Goal: Obtain resource: Download file/media

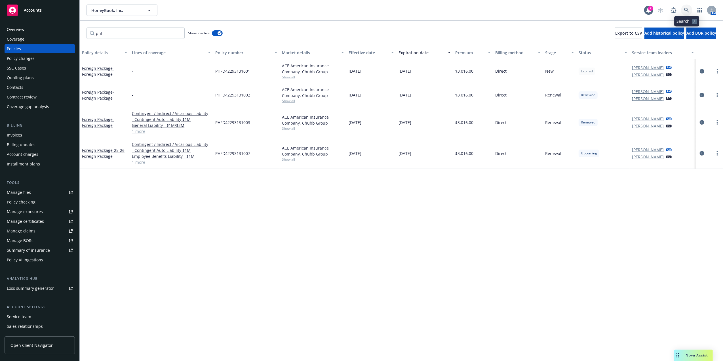
click at [686, 9] on icon at bounding box center [686, 10] width 5 height 5
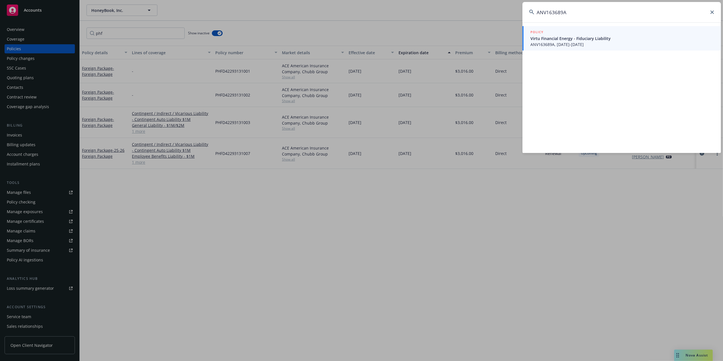
type input "ANV163689A"
click at [560, 45] on span "ANV163689A, [DATE]-[DATE]" at bounding box center [623, 44] width 184 height 6
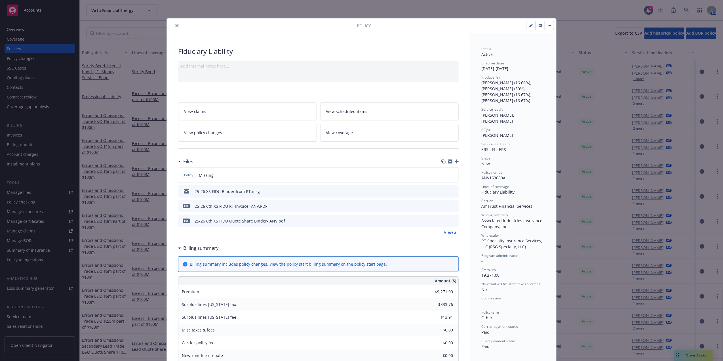
click at [456, 160] on icon "button" at bounding box center [457, 161] width 4 height 4
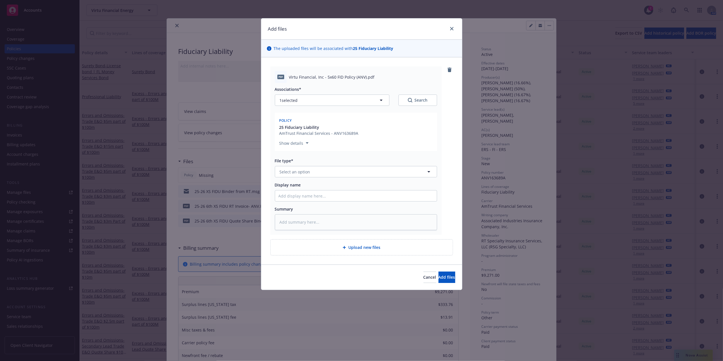
type textarea "x"
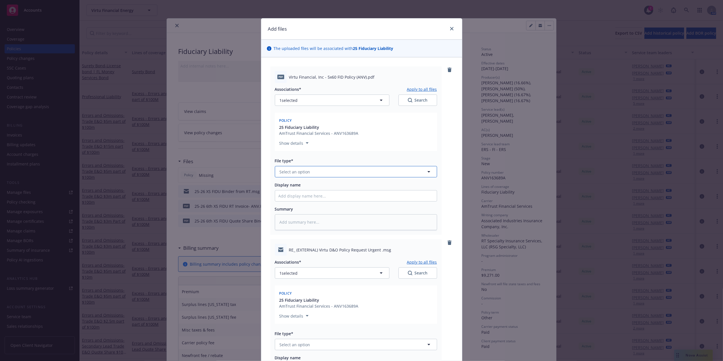
click at [334, 172] on button "Select an option" at bounding box center [356, 171] width 162 height 11
type input "Pol"
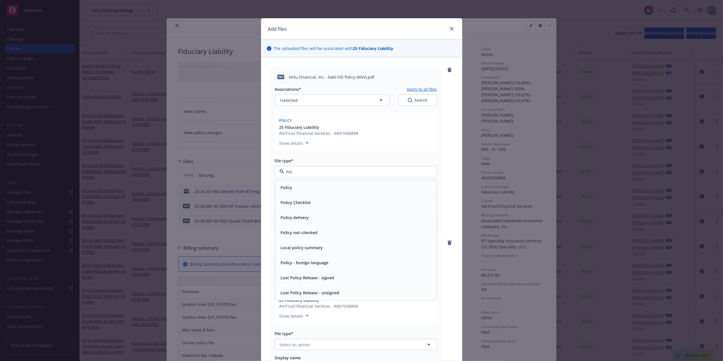
click at [310, 186] on div "Policy" at bounding box center [356, 187] width 155 height 8
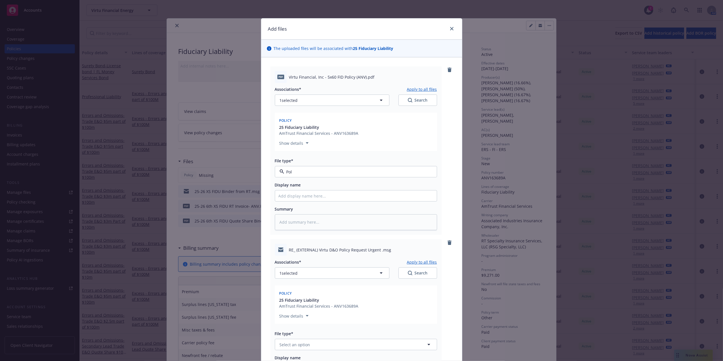
type textarea "x"
drag, startPoint x: 321, startPoint y: 126, endPoint x: 275, endPoint y: 126, distance: 46.8
click at [279, 126] on span "25 Fiduciary Liability" at bounding box center [318, 127] width 79 height 6
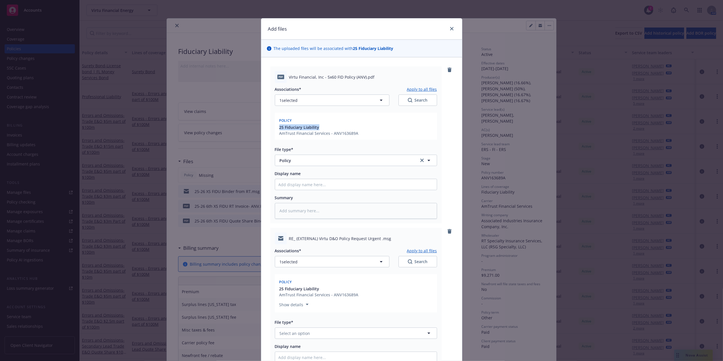
drag, startPoint x: 272, startPoint y: 125, endPoint x: 319, endPoint y: 129, distance: 48.1
click at [319, 129] on div "pdf Virtu Financial, Inc - 5x60 FID Policy (ANV).pdf Associations* Apply to all…" at bounding box center [355, 144] width 171 height 157
copy span "25 Fiduciary Liability"
click at [450, 27] on icon "close" at bounding box center [451, 28] width 3 height 3
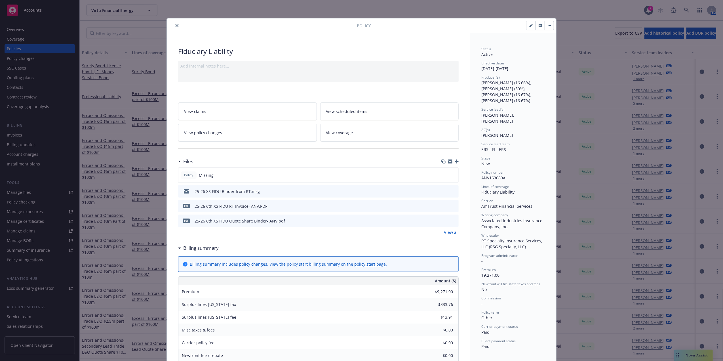
click at [177, 26] on button "close" at bounding box center [177, 25] width 7 height 7
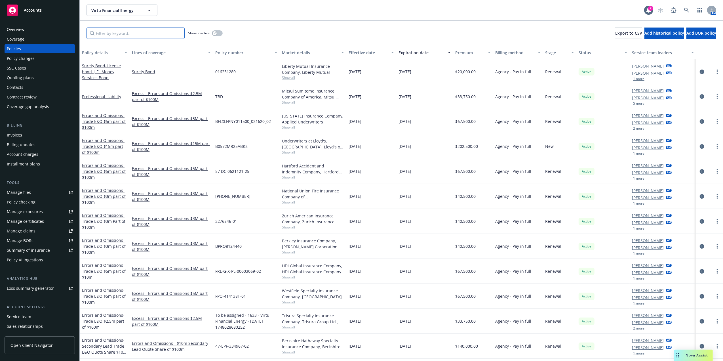
click at [129, 34] on input "Filter by keyword..." at bounding box center [136, 33] width 98 height 11
paste input "25 Fiduciary Liability"
type input "25 Fiduciary Liability"
click at [143, 30] on input "Filter by keyword..." at bounding box center [136, 33] width 98 height 11
paste input "ANV163689A"
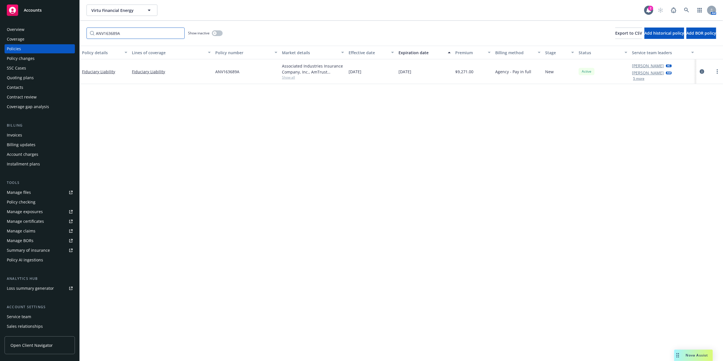
drag, startPoint x: 132, startPoint y: 37, endPoint x: 0, endPoint y: 15, distance: 134.1
click at [0, 22] on html "Accounts Overview Coverage Policies Policy changes SSC Cases Quoting plans Cont…" at bounding box center [361, 180] width 723 height 361
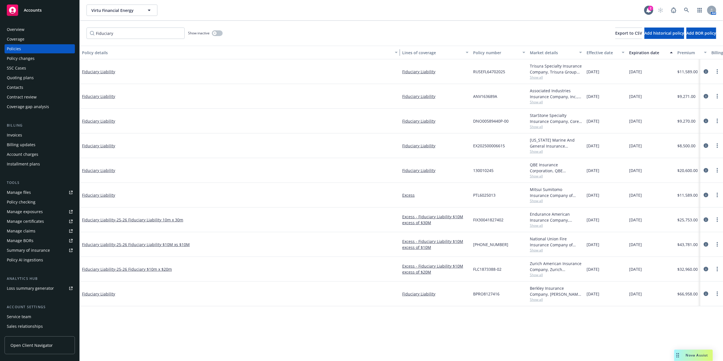
drag, startPoint x: 127, startPoint y: 49, endPoint x: 405, endPoint y: 63, distance: 278.1
click at [405, 63] on div "Policy details Lines of coverage Policy number Market details Effective date Ex…" at bounding box center [401, 203] width 643 height 315
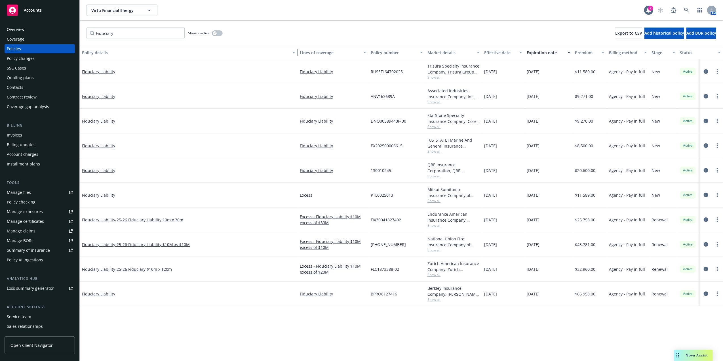
drag, startPoint x: 397, startPoint y: 51, endPoint x: 295, endPoint y: 51, distance: 102.4
click at [295, 51] on div "button" at bounding box center [294, 52] width 3 height 13
click at [108, 31] on input "Fiduciary" at bounding box center [136, 33] width 98 height 11
click at [108, 30] on input "Fiduciary" at bounding box center [136, 33] width 98 height 11
paste input "ANV163689A"
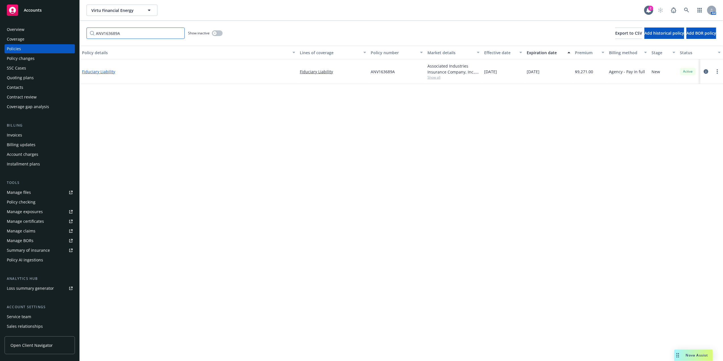
type input "ANV163689A"
click at [109, 70] on link "Fiduciary Liability" at bounding box center [98, 71] width 33 height 5
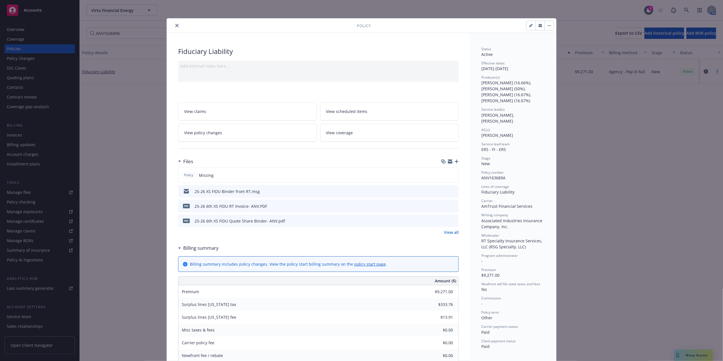
scroll to position [17, 0]
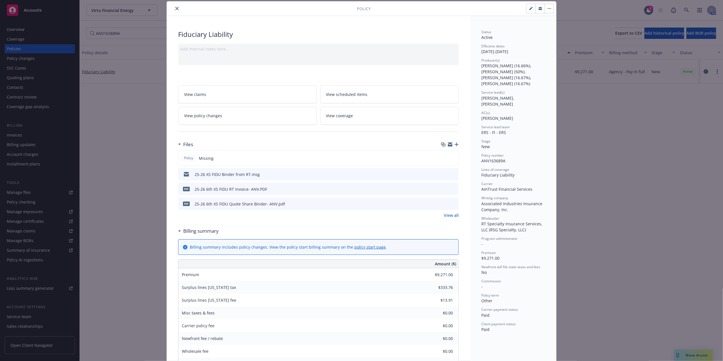
click at [451, 144] on div at bounding box center [450, 144] width 18 height 5
click at [455, 144] on icon "button" at bounding box center [457, 144] width 4 height 4
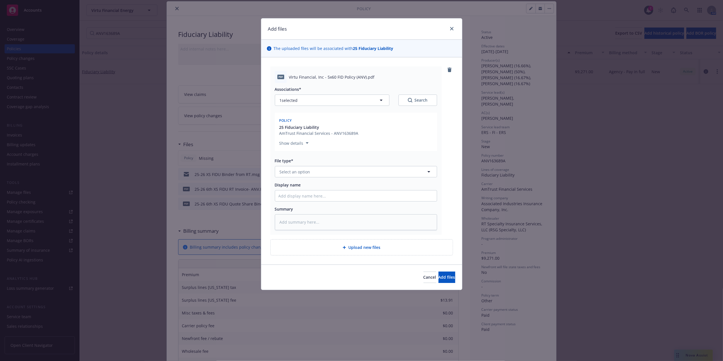
type textarea "x"
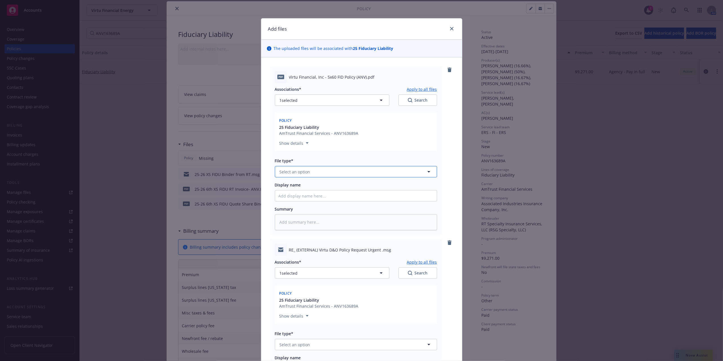
click at [314, 174] on button "Select an option" at bounding box center [356, 171] width 162 height 11
type input "pol"
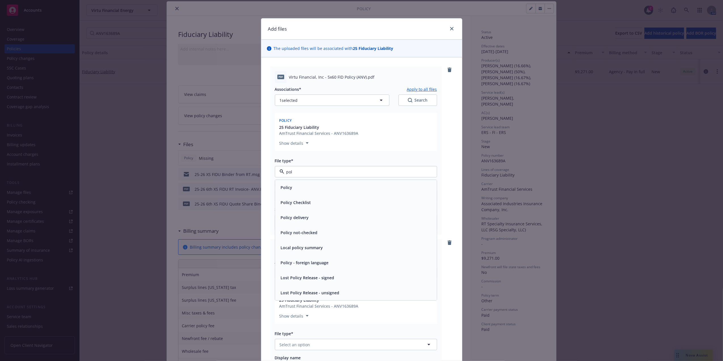
click at [287, 187] on span "Policy" at bounding box center [287, 187] width 12 height 6
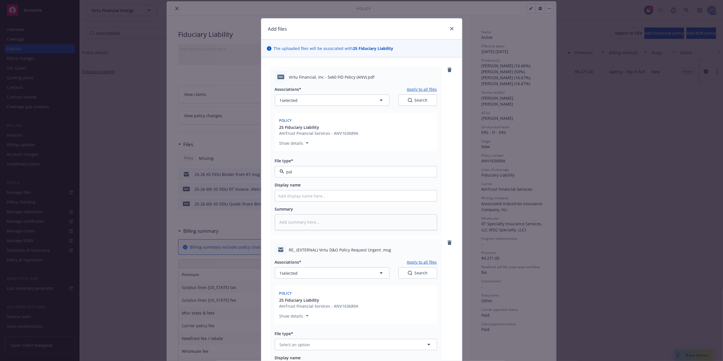
type textarea "x"
drag, startPoint x: 319, startPoint y: 125, endPoint x: 270, endPoint y: 126, distance: 48.8
click at [271, 126] on div "pdf Virtu Financial, Inc - 5x60 FID Policy (ANV).pdf Associations* Apply to all…" at bounding box center [355, 150] width 171 height 168
drag, startPoint x: 270, startPoint y: 126, endPoint x: 326, endPoint y: 128, distance: 55.9
click at [326, 128] on div "pdf Virtu Financial, Inc - 5x60 FID Policy (ANV).pdf Associations* Apply to all…" at bounding box center [355, 150] width 171 height 168
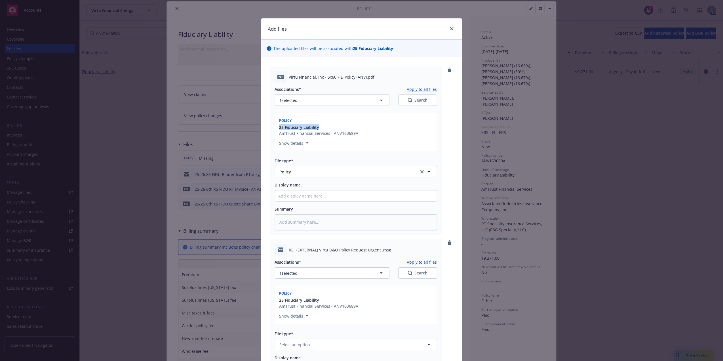
copy span "25 Fiduciary Liability"
click at [342, 67] on div "pdf Virtu Financial, Inc - 5x60 FID Policy (ANV).pdf Associations* Apply to all…" at bounding box center [355, 150] width 171 height 168
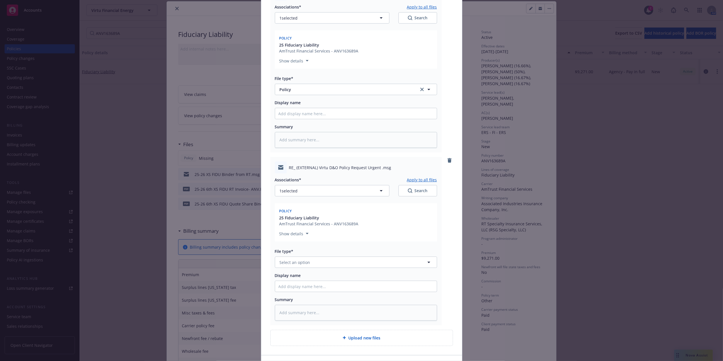
scroll to position [89, 0]
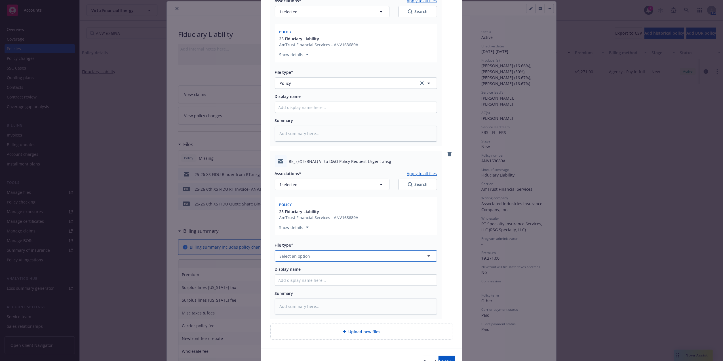
click at [330, 255] on button "Select an option" at bounding box center [356, 255] width 162 height 11
type input "email"
click at [356, 276] on div "Email" at bounding box center [356, 271] width 162 height 15
click at [339, 280] on input "Display name" at bounding box center [356, 280] width 162 height 11
type textarea "x"
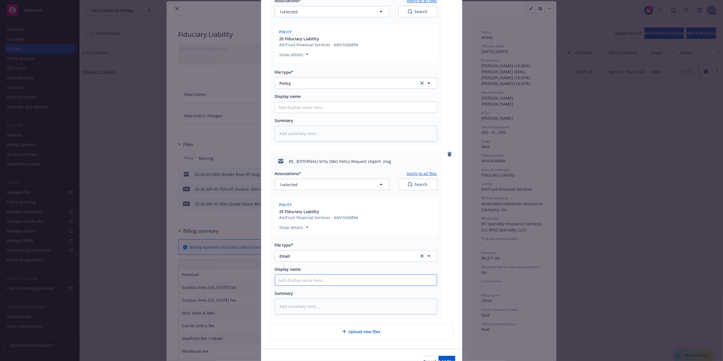
type input "P"
type textarea "x"
type input "Po"
type textarea "x"
type input "Pol"
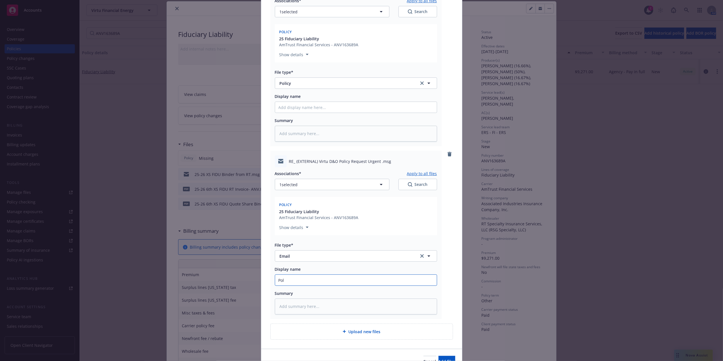
type textarea "x"
type input "Polcy"
type textarea "x"
type input "Polcy"
type textarea "x"
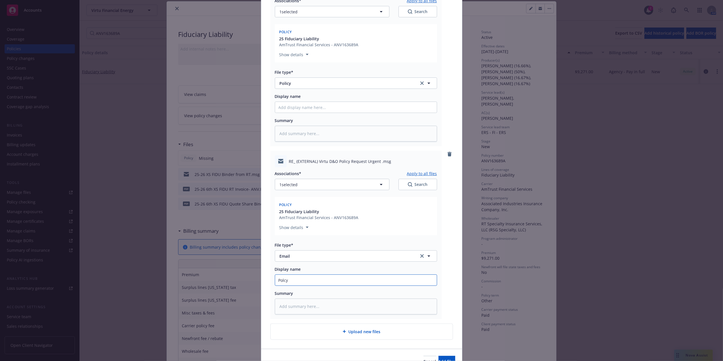
type input "Polcy"
type textarea "x"
type input "Polc"
type textarea "x"
type input "Pol"
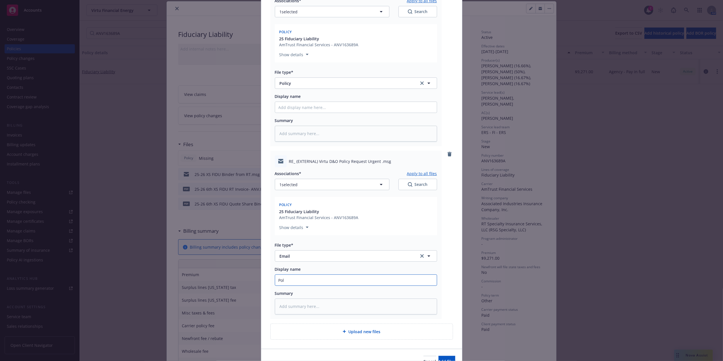
type textarea "x"
type input "Poli"
type textarea "x"
type input "Polic"
type textarea "x"
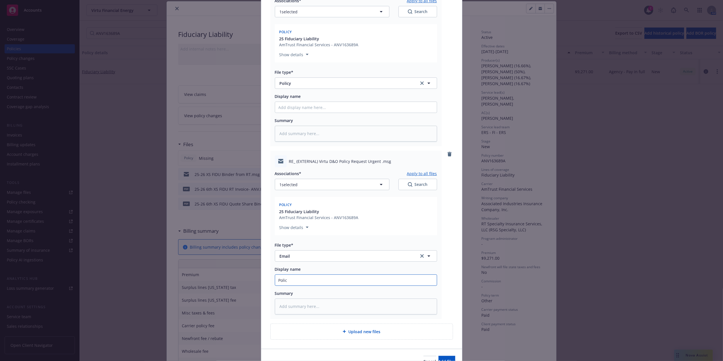
type input "Policy"
type textarea "x"
type input "Policy"
type textarea "x"
type input "Policy R"
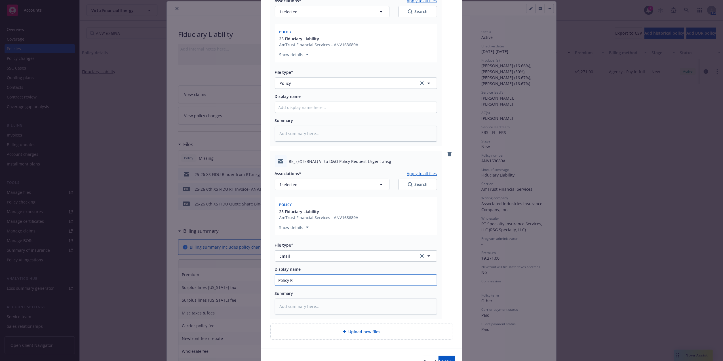
type textarea "x"
type input "Policy Re"
type textarea "x"
type input "Policy Rec"
type textarea "x"
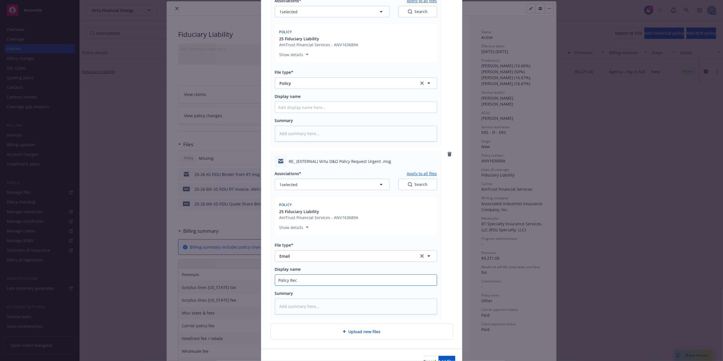
type input "Policy Recv"
type textarea "x"
type input "Policy Recv"
type textarea "x"
type input "Policy Recv E"
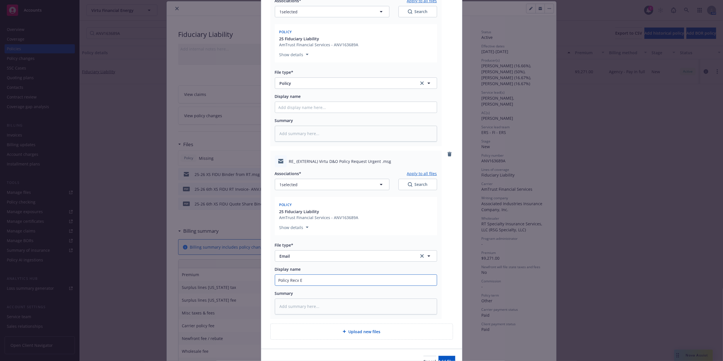
type textarea "x"
type input "Policy Recv Em"
type textarea "x"
type input "Policy Recv Ema"
type textarea "x"
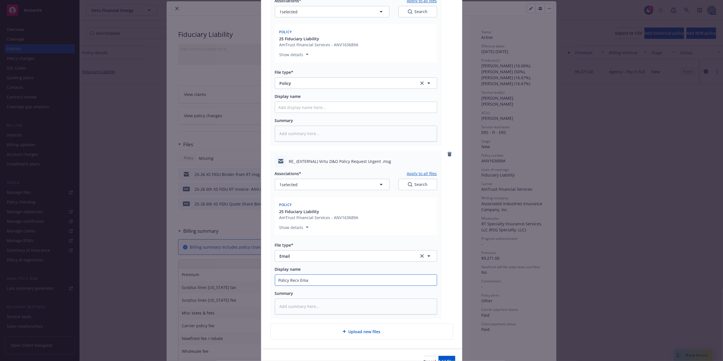
type input "Policy Recv Emai"
type textarea "x"
type input "Policy Recv Email"
click at [439, 357] on button "Add files" at bounding box center [447, 361] width 17 height 11
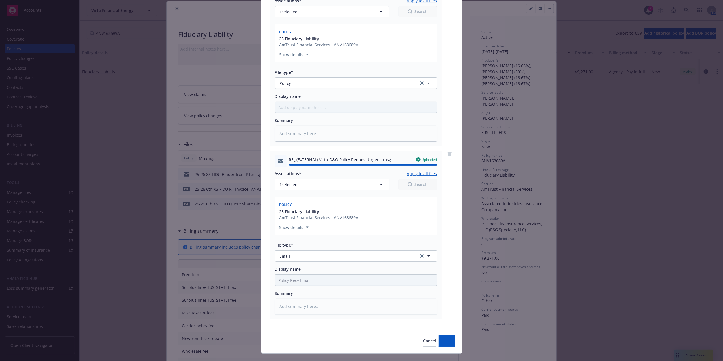
type textarea "x"
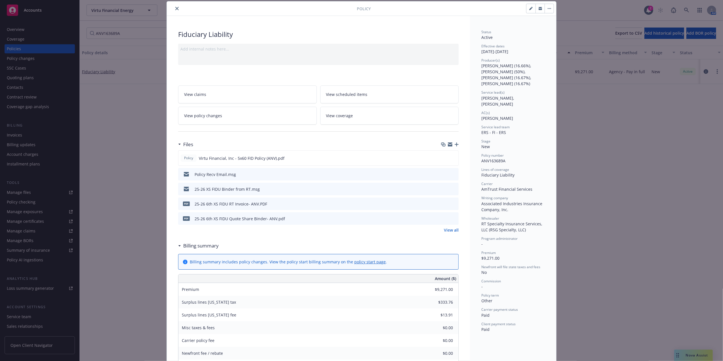
drag, startPoint x: 177, startPoint y: 9, endPoint x: 164, endPoint y: 18, distance: 15.8
click at [177, 9] on button "close" at bounding box center [177, 8] width 7 height 7
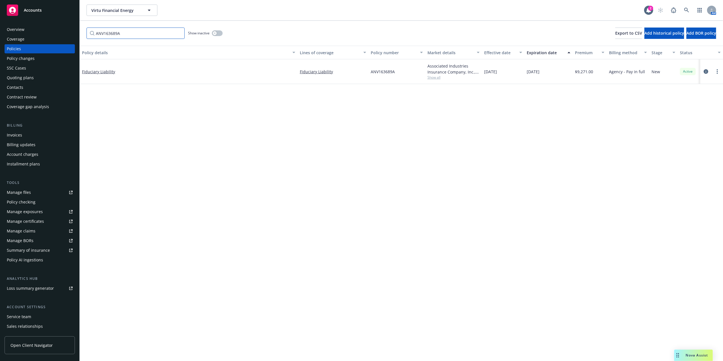
click at [144, 33] on input "ANV163689A" at bounding box center [136, 33] width 98 height 11
click at [143, 33] on input "ANV163689A" at bounding box center [136, 33] width 98 height 11
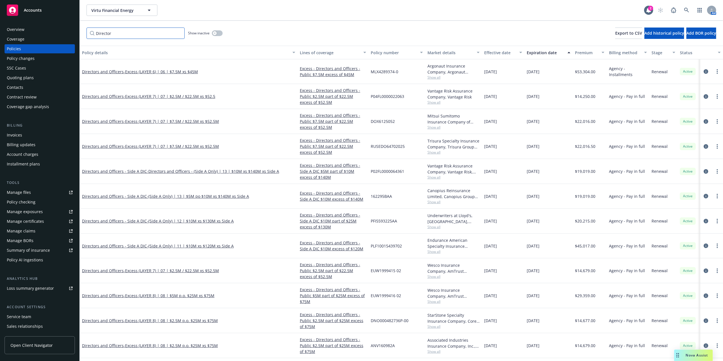
type input "Director"
click at [108, 53] on div "Policy details" at bounding box center [185, 53] width 207 height 6
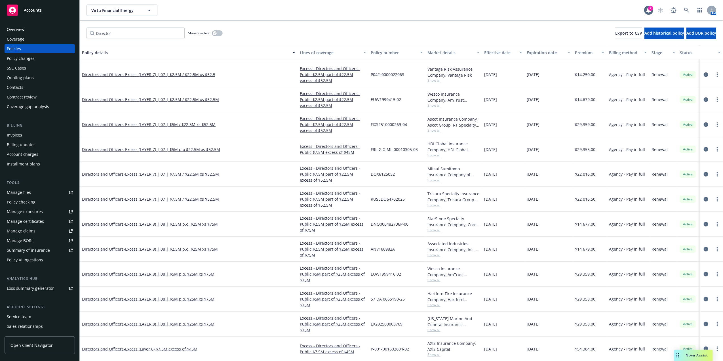
scroll to position [324, 0]
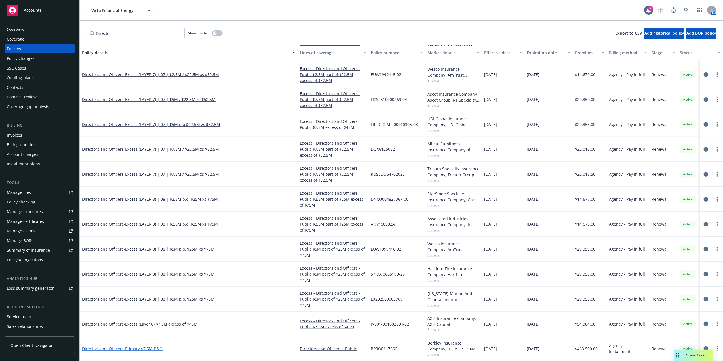
click at [159, 346] on span "- Primary $7.5M D&O" at bounding box center [143, 348] width 39 height 5
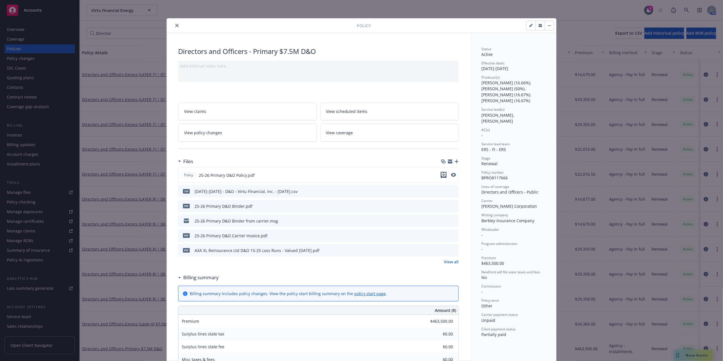
click at [443, 175] on icon "download file" at bounding box center [443, 175] width 5 height 5
click at [442, 204] on icon "download file" at bounding box center [444, 205] width 5 height 5
click at [174, 23] on button "close" at bounding box center [177, 25] width 7 height 7
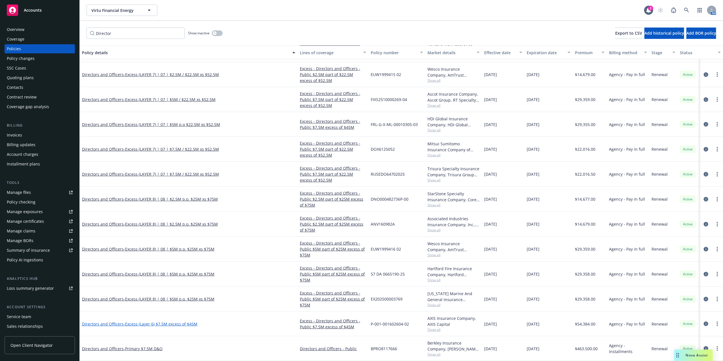
click at [169, 321] on span "- Excess (Layer 6) $7.5M excess of $45M" at bounding box center [161, 323] width 74 height 5
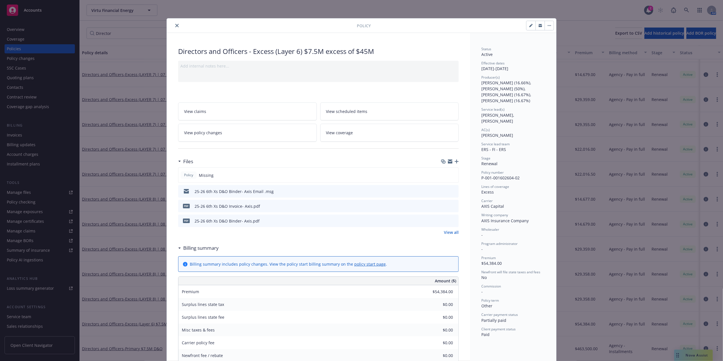
click at [442, 220] on icon "download file" at bounding box center [444, 220] width 5 height 5
click at [171, 22] on div "Policy" at bounding box center [362, 25] width 390 height 14
click at [174, 23] on button "close" at bounding box center [177, 25] width 7 height 7
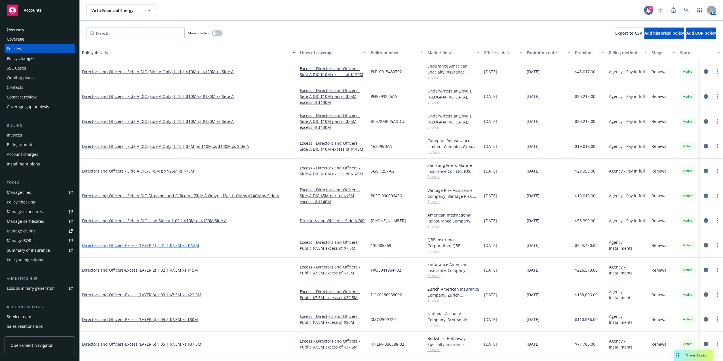
click at [171, 245] on span "- Excess (LAYER 1) | 01 | $7.5M xs $7.5M" at bounding box center [161, 245] width 75 height 5
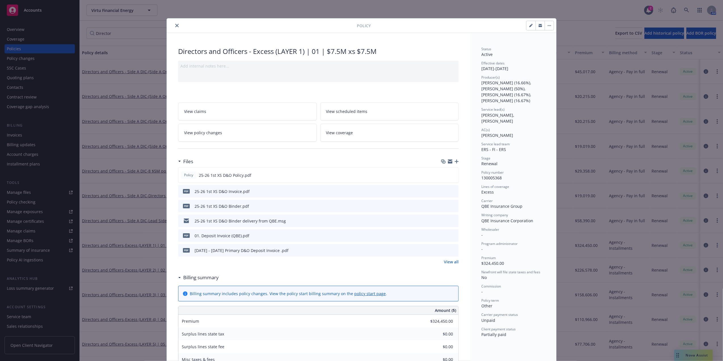
click at [442, 205] on icon "download file" at bounding box center [444, 205] width 5 height 5
click at [175, 24] on icon "close" at bounding box center [176, 25] width 3 height 3
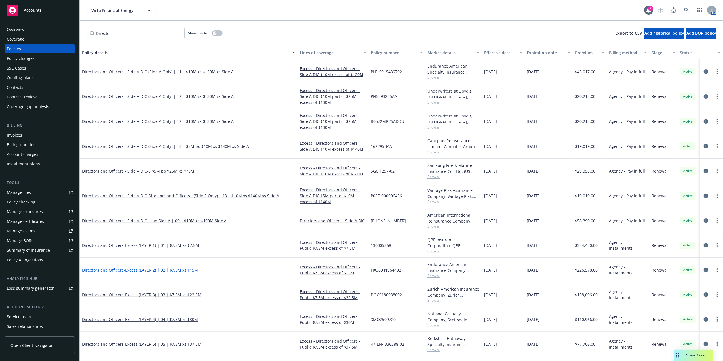
click at [149, 270] on span "- Excess (LAYER 2) | 02 | $7.5M xs $15M" at bounding box center [161, 269] width 74 height 5
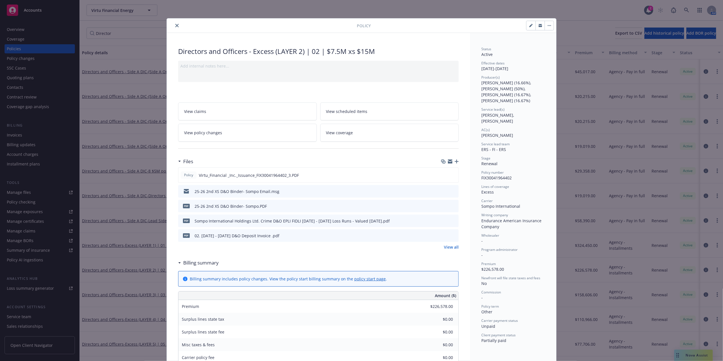
click at [442, 205] on icon "download file" at bounding box center [444, 205] width 5 height 5
click at [175, 24] on icon "close" at bounding box center [176, 25] width 3 height 3
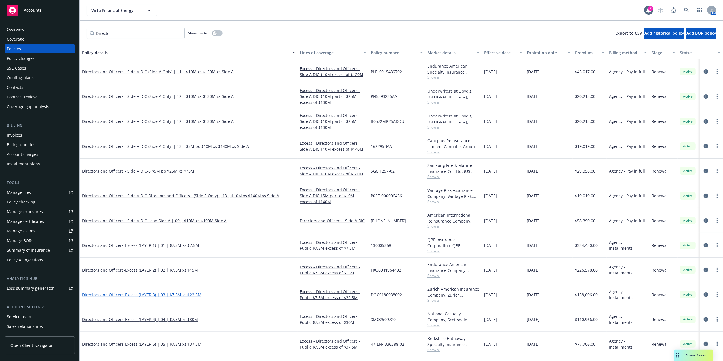
click at [142, 297] on span "- Excess (LAYER 3) | 03 | $7.5M xs $22.5M" at bounding box center [163, 294] width 78 height 5
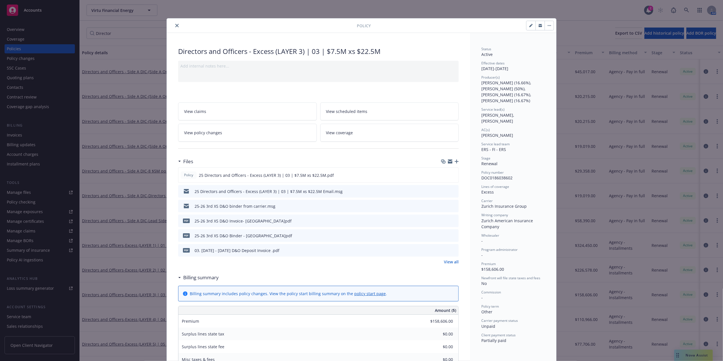
click at [443, 235] on icon "download file" at bounding box center [444, 235] width 5 height 5
click at [175, 26] on icon "close" at bounding box center [176, 25] width 3 height 3
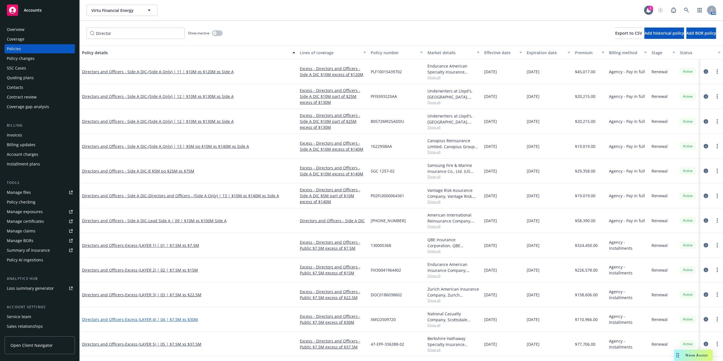
click at [181, 320] on span "- Excess (LAYER 4) | 04 | $7.5M xs $30M" at bounding box center [161, 319] width 74 height 5
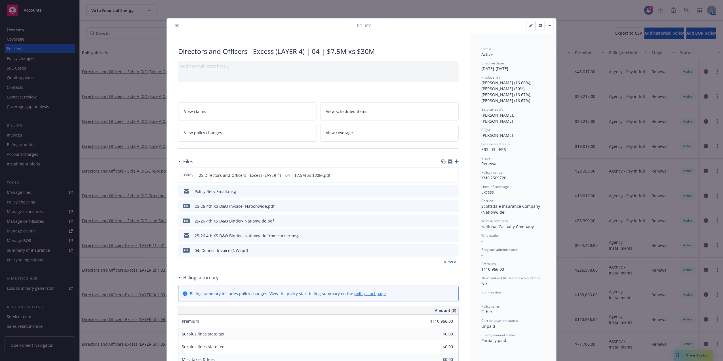
click at [442, 221] on icon "download file" at bounding box center [444, 220] width 5 height 5
click at [175, 23] on button "close" at bounding box center [177, 25] width 7 height 7
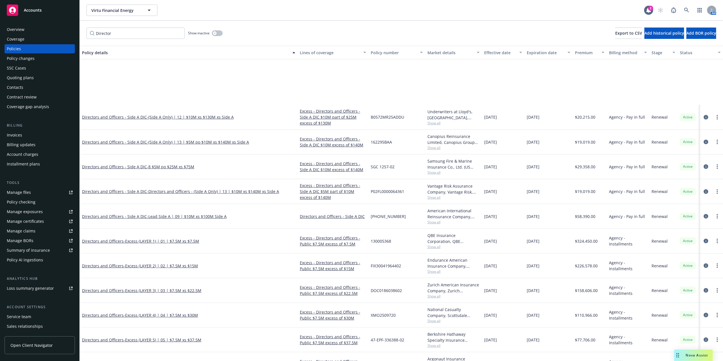
scroll to position [90, 0]
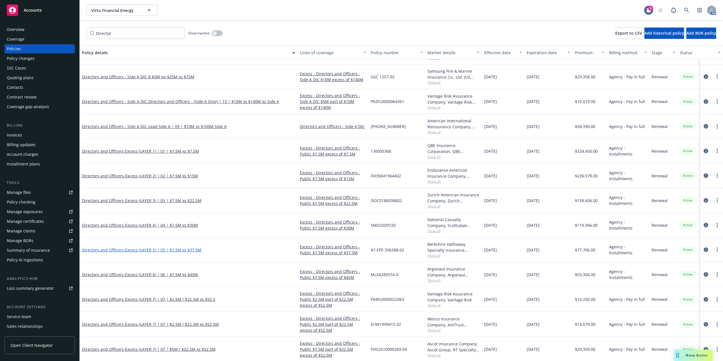
click at [156, 252] on span "- Excess (LAYER 5) | 05 | $7.5M xs $37.5M" at bounding box center [163, 249] width 78 height 5
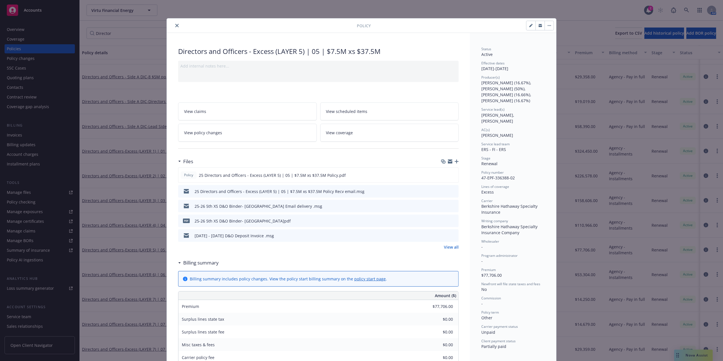
click at [442, 218] on icon "download file" at bounding box center [444, 220] width 5 height 5
click at [175, 25] on icon "close" at bounding box center [176, 25] width 3 height 3
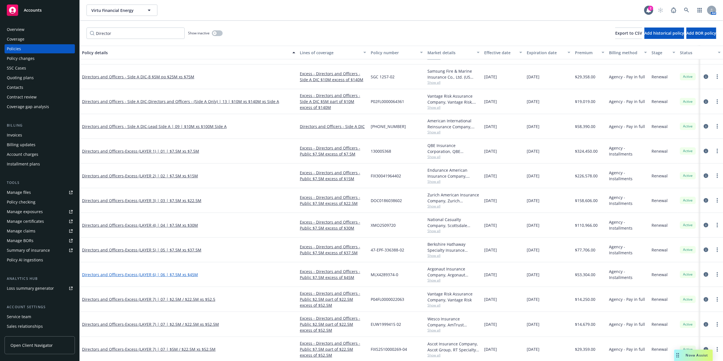
click at [167, 275] on span "- Excess (LAYER 6) | 06 | $7.5M xs $45M" at bounding box center [161, 274] width 74 height 5
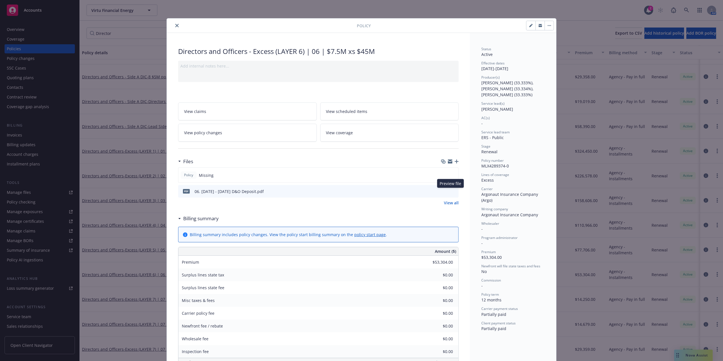
click at [452, 191] on icon "preview file" at bounding box center [453, 191] width 5 height 4
click at [175, 22] on div "Policy" at bounding box center [362, 25] width 390 height 14
click at [175, 23] on button "close" at bounding box center [177, 25] width 7 height 7
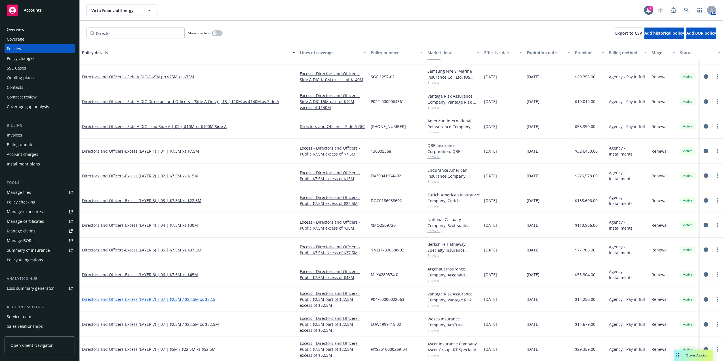
click at [184, 298] on span "- Excess (LAYER 7) | 07 | $2.5M / $22.5M xs $52.5" at bounding box center [170, 298] width 92 height 5
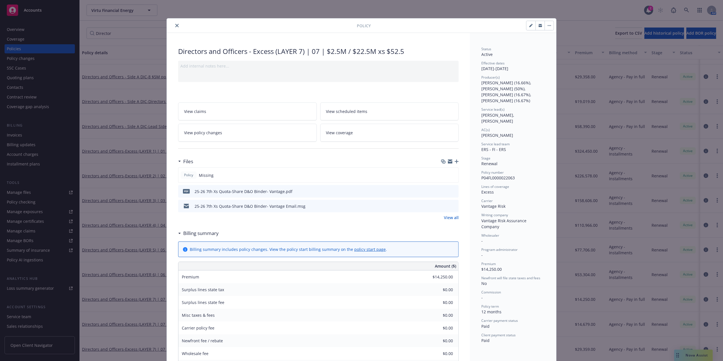
click at [443, 190] on icon "download file" at bounding box center [444, 191] width 5 height 5
click at [175, 27] on icon "close" at bounding box center [176, 25] width 3 height 3
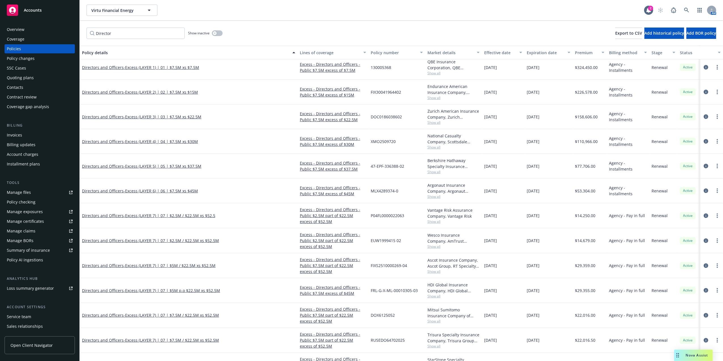
scroll to position [206, 0]
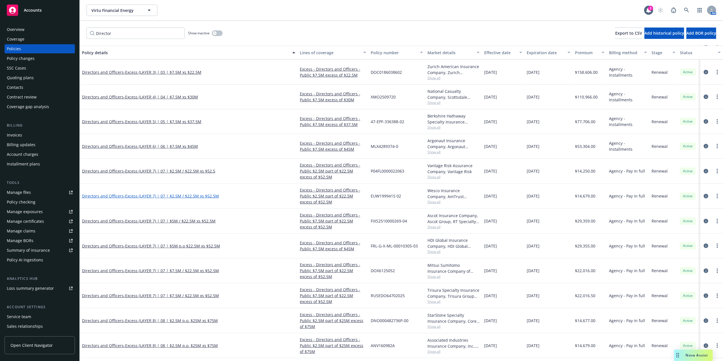
click at [193, 197] on span "- Excess (LAYER 7) | 07 | $2.5M / $22.5M xs $52.5M" at bounding box center [171, 195] width 95 height 5
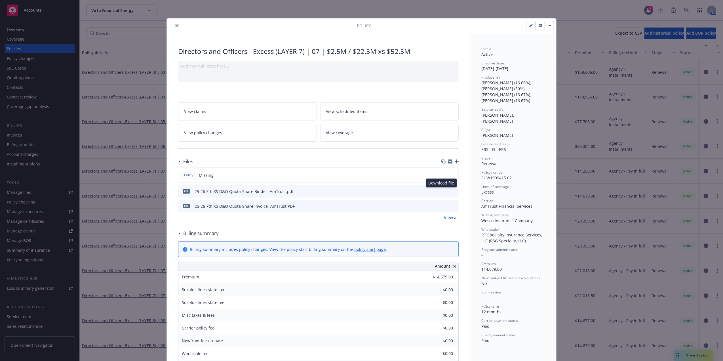
click at [442, 190] on icon "download file" at bounding box center [444, 191] width 5 height 5
click at [175, 24] on icon "close" at bounding box center [176, 25] width 3 height 3
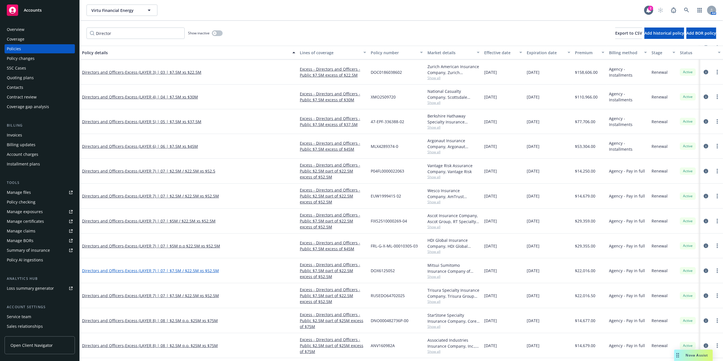
click at [190, 273] on span "- Excess (LAYER 7) | 07 | $7.5M / $22.5M xs $52.5M" at bounding box center [171, 270] width 95 height 5
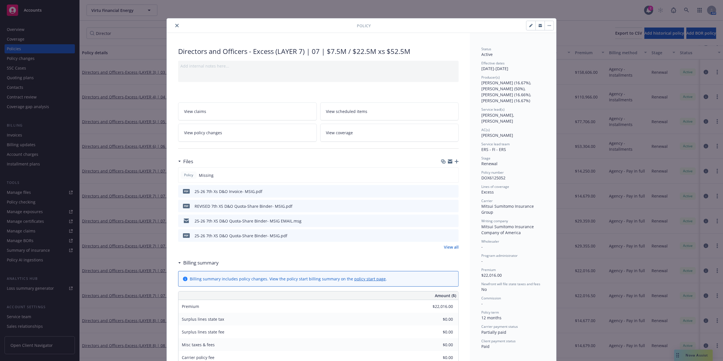
click at [442, 205] on icon "download file" at bounding box center [444, 205] width 5 height 5
click at [174, 24] on button "close" at bounding box center [177, 25] width 7 height 7
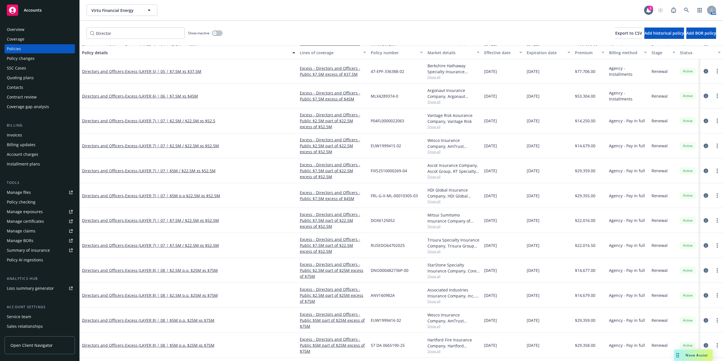
scroll to position [258, 0]
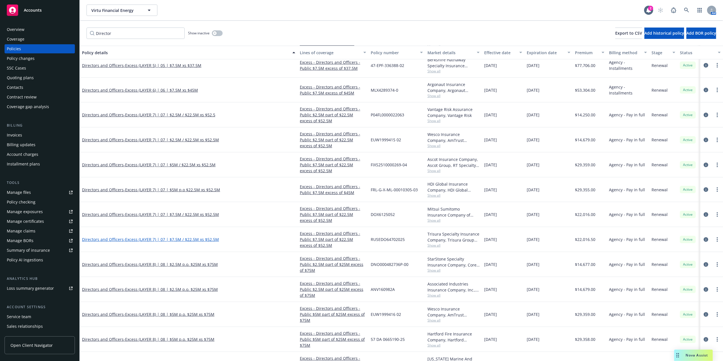
click at [181, 241] on span "- Excess (LAYER 7) | 07 | $7.5M / $22.5M xs $52.5M" at bounding box center [171, 239] width 95 height 5
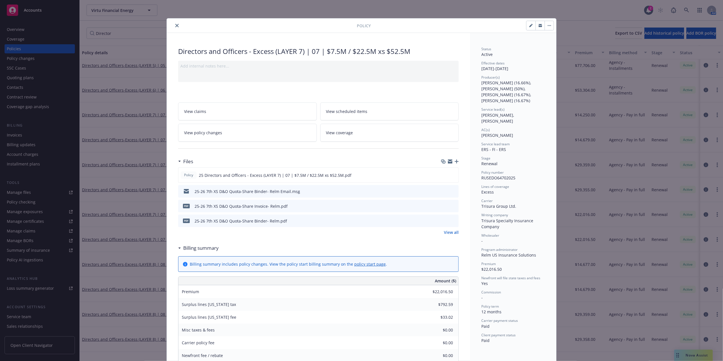
click at [442, 220] on icon "download file" at bounding box center [444, 220] width 5 height 5
click at [175, 25] on icon "close" at bounding box center [176, 25] width 3 height 3
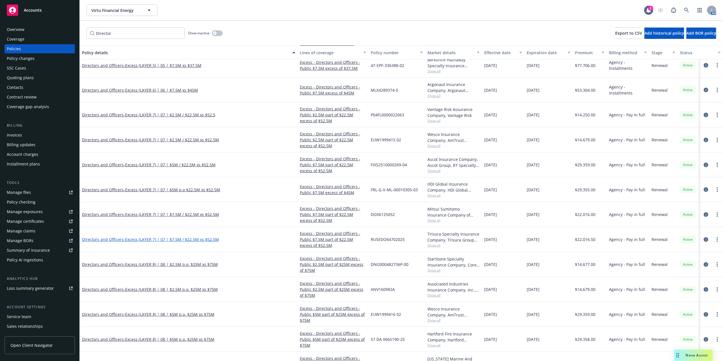
click at [184, 240] on span "- Excess (LAYER 7) | 07 | $7.5M / $22.5M xs $52.5M" at bounding box center [171, 239] width 95 height 5
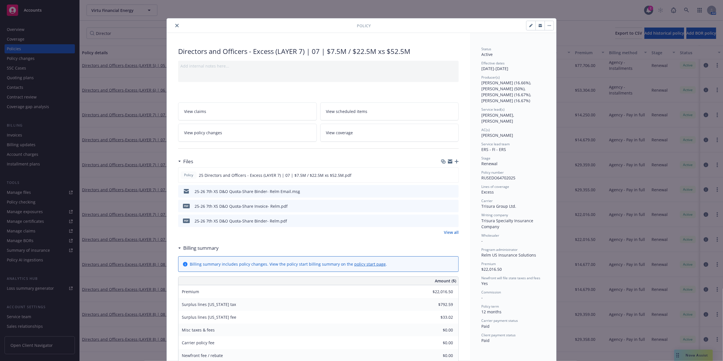
scroll to position [17, 0]
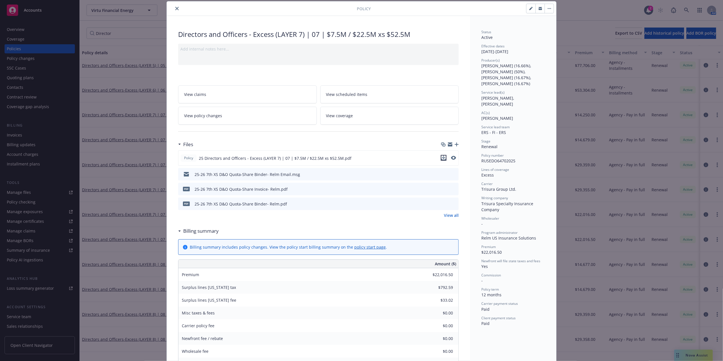
click at [441, 158] on icon "download file" at bounding box center [443, 157] width 5 height 5
click at [442, 204] on icon "download file" at bounding box center [444, 202] width 4 height 3
click at [175, 7] on icon "close" at bounding box center [176, 8] width 3 height 3
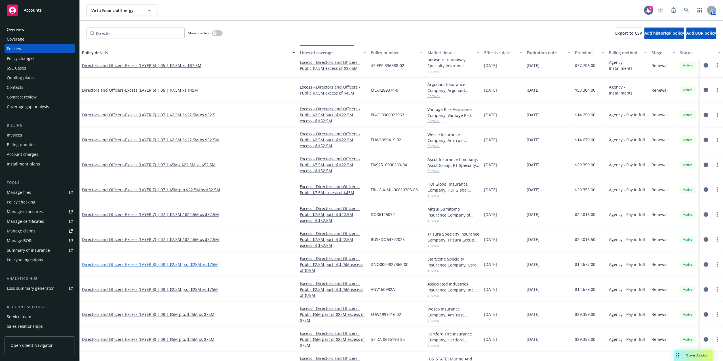
click at [174, 266] on span "- Excess (LAYER 8) | 08 | $2.5M p.o. $25M xs $75M" at bounding box center [171, 264] width 94 height 5
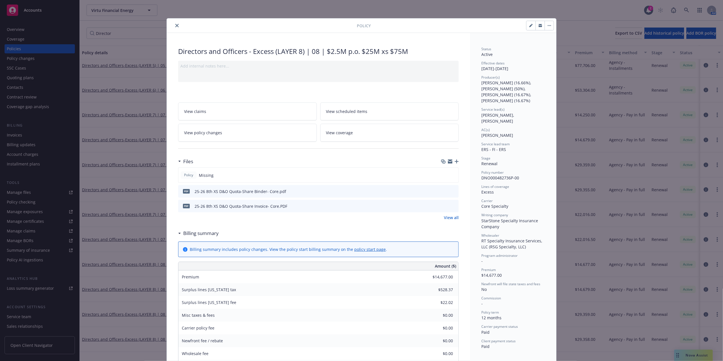
click at [443, 188] on div "pdf 25-26 8th XS D&O Quota-Share Binder- Core.pdf" at bounding box center [318, 191] width 281 height 12
click at [442, 191] on icon "download file" at bounding box center [444, 191] width 5 height 5
click at [174, 26] on button "close" at bounding box center [177, 25] width 7 height 7
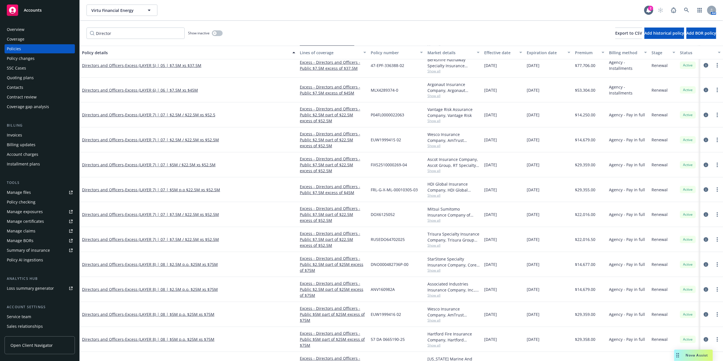
click at [433, 244] on span "Show all" at bounding box center [454, 245] width 52 height 5
click at [456, 242] on div "Trisura Specialty Insurance Company, Trisura Group Ltd., Relm US Insurance Solu…" at bounding box center [454, 237] width 52 height 12
click at [437, 272] on span "Show all" at bounding box center [454, 270] width 52 height 5
click at [469, 262] on div "StarStone Specialty Insurance Company, Core Specialty, RT Specialty Insurance S…" at bounding box center [454, 262] width 52 height 12
click at [160, 289] on span "- Excess (LAYER 8) | 08 | $2.5M p.o. $25M xs $75M" at bounding box center [171, 289] width 94 height 5
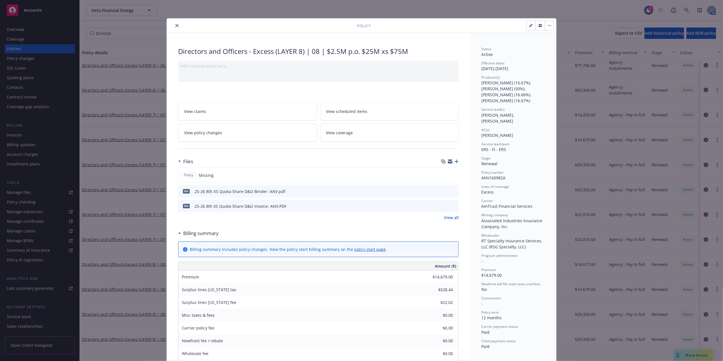
click at [443, 190] on icon "download file" at bounding box center [444, 191] width 5 height 5
click at [175, 26] on icon "close" at bounding box center [176, 25] width 3 height 3
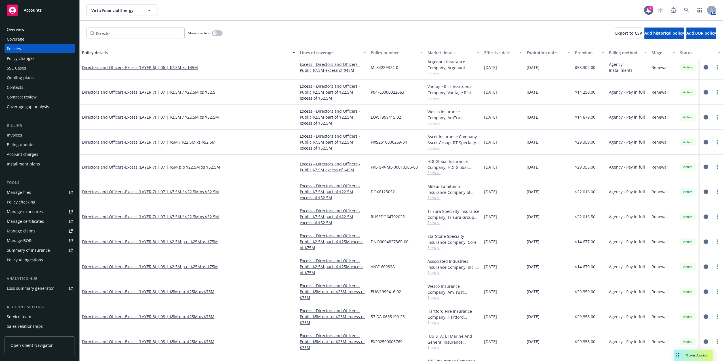
scroll to position [289, 0]
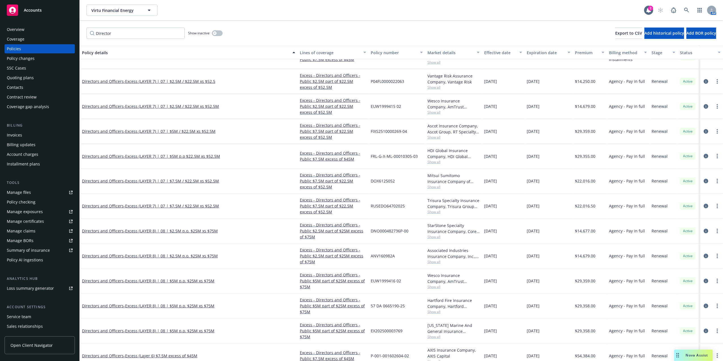
click at [434, 212] on span "Show all" at bounding box center [454, 211] width 52 height 5
click at [497, 230] on span "[DATE]" at bounding box center [490, 231] width 13 height 6
click at [440, 263] on span "Show all" at bounding box center [454, 261] width 52 height 5
click at [207, 254] on span "- Excess (LAYER 8) | 08 | $2.5M p.o. $25M xs $75M" at bounding box center [171, 255] width 94 height 5
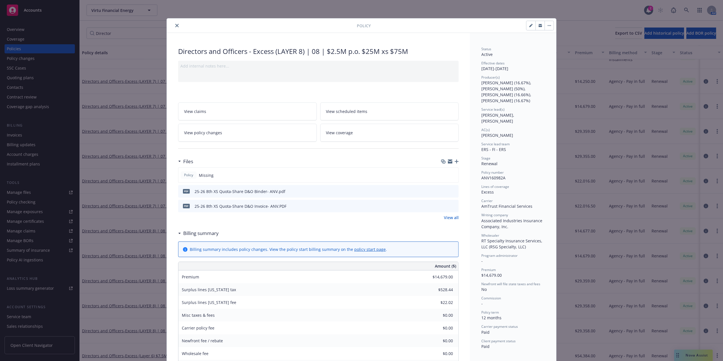
scroll to position [17, 0]
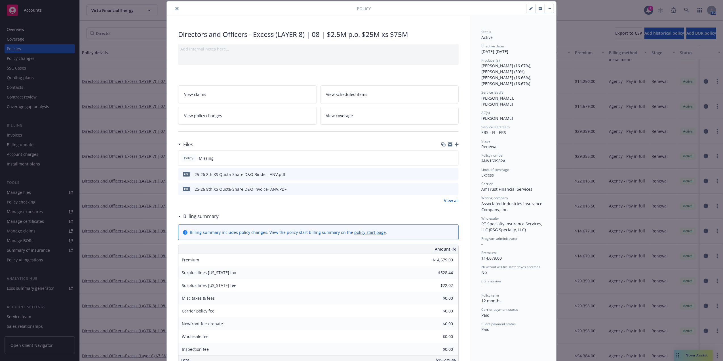
click at [594, 109] on div "Policy Directors and Officers - Excess (LAYER 8) | 08 | $2.5M p.o. $25M xs $75M…" at bounding box center [361, 180] width 723 height 361
click at [175, 9] on icon "close" at bounding box center [176, 8] width 3 height 3
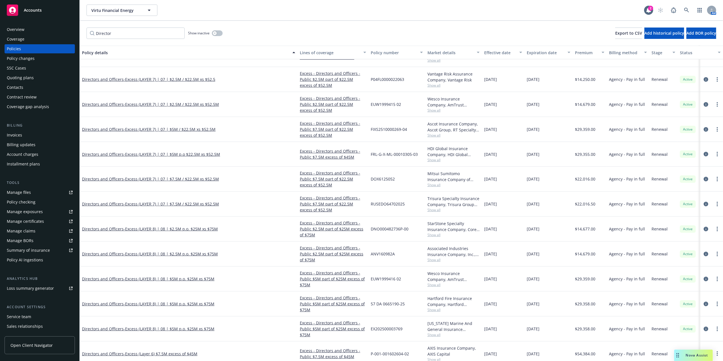
scroll to position [324, 0]
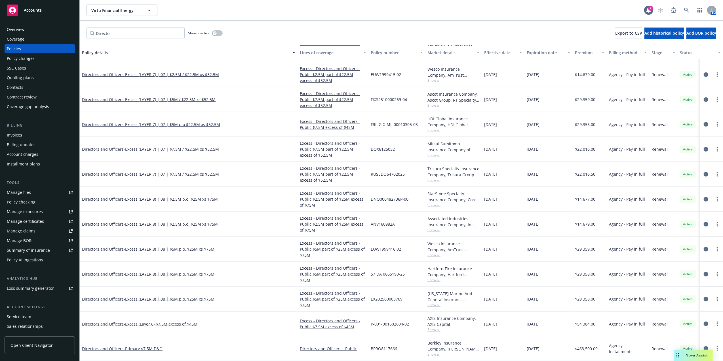
click at [437, 228] on span "Show all" at bounding box center [454, 230] width 52 height 5
click at [436, 228] on span "Show all" at bounding box center [454, 230] width 52 height 5
click at [437, 253] on span "Show all" at bounding box center [454, 255] width 52 height 5
click at [203, 246] on span "- Excess (LAYER 8) | 08 | $5M p.o. $25M xs $75M" at bounding box center [169, 248] width 91 height 5
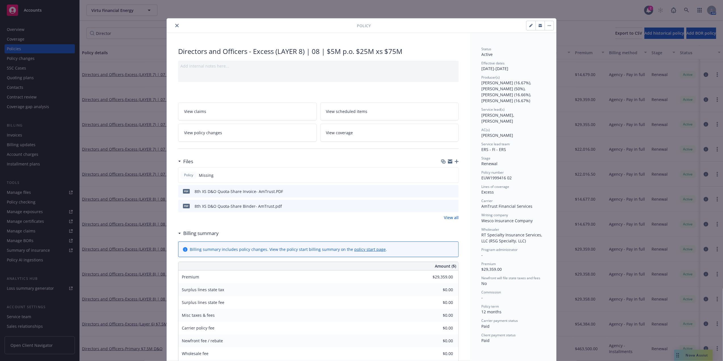
click at [442, 206] on icon "download file" at bounding box center [444, 204] width 4 height 3
click at [177, 26] on button "close" at bounding box center [177, 25] width 7 height 7
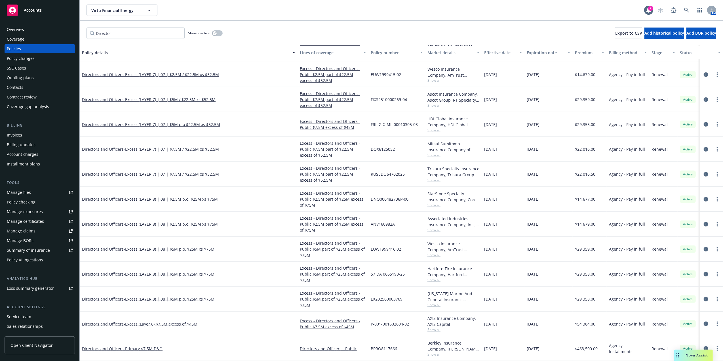
click at [434, 270] on div "Hartford Fire Insurance Company, Hartford Insurance Group" at bounding box center [454, 272] width 52 height 12
click at [436, 253] on span "Show all" at bounding box center [454, 255] width 52 height 5
click at [455, 243] on div "Wesco Insurance Company, AmTrust Financial Services, RT Specialty Insurance Ser…" at bounding box center [454, 247] width 52 height 12
click at [436, 277] on span "Show all" at bounding box center [454, 279] width 52 height 5
click at [195, 271] on span "- Excess (LAYER 8) | 08 | $5M p.o. $25M xs $75M" at bounding box center [169, 273] width 91 height 5
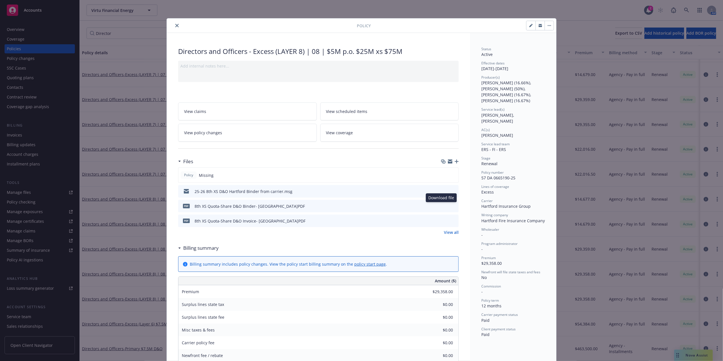
click at [442, 205] on icon "download file" at bounding box center [444, 205] width 5 height 5
click at [174, 25] on button "close" at bounding box center [177, 25] width 7 height 7
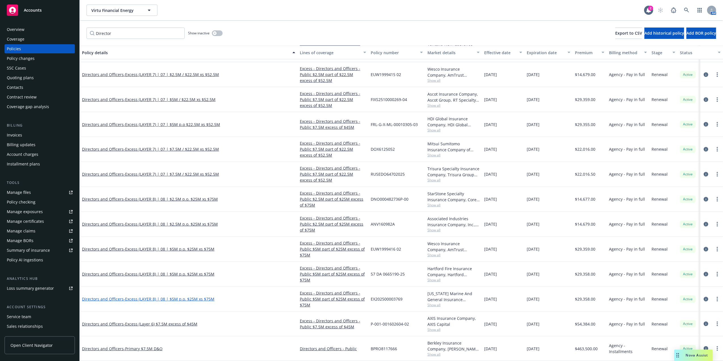
click at [183, 296] on span "- Excess (LAYER 8) | 08 | $5M p.o. $25M xs $75M" at bounding box center [169, 298] width 91 height 5
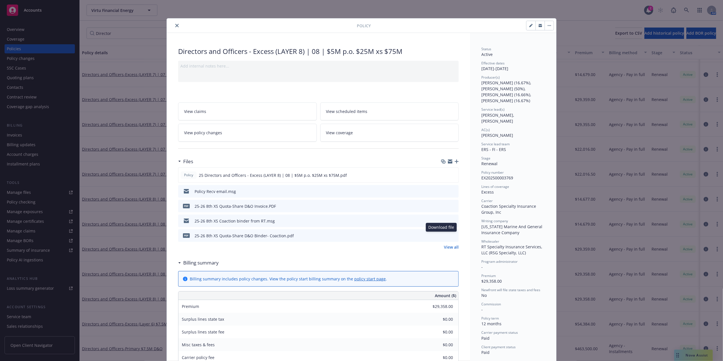
click at [442, 235] on icon "download file" at bounding box center [444, 234] width 4 height 3
click at [175, 26] on icon "close" at bounding box center [176, 25] width 3 height 3
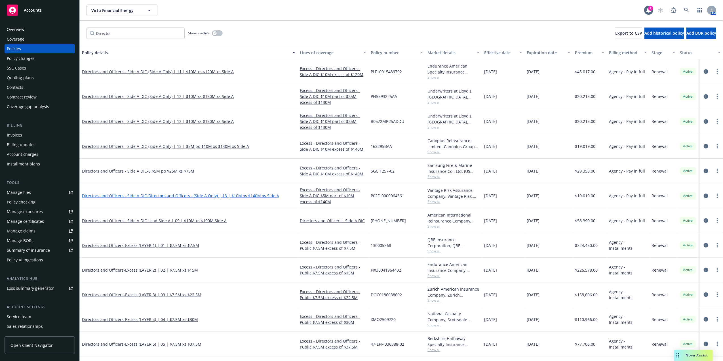
click at [197, 194] on span "- Directors and Officers - (Side A Only) | 13 | $10M xs $140M xs Side A" at bounding box center [213, 195] width 132 height 5
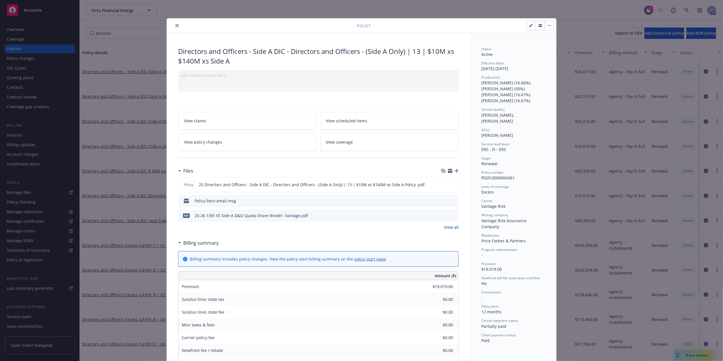
click at [169, 29] on div at bounding box center [263, 25] width 188 height 7
click at [174, 26] on button "close" at bounding box center [177, 25] width 7 height 7
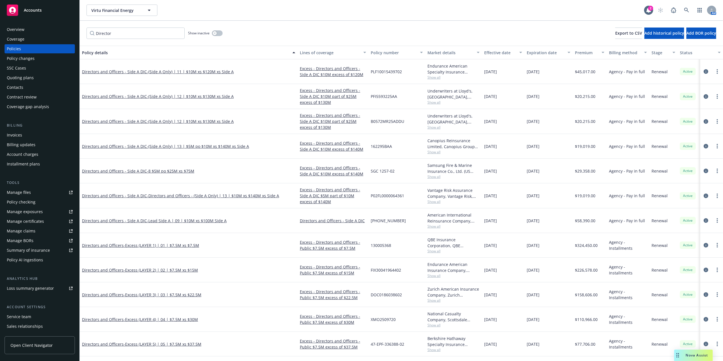
scroll to position [74, 0]
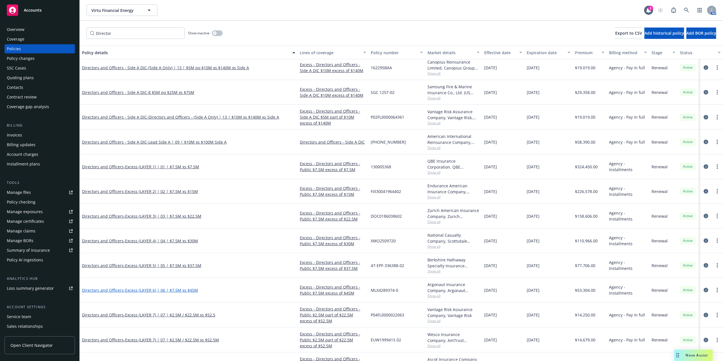
click at [185, 291] on span "- Excess (LAYER 6) | 06 | $7.5M xs $45M" at bounding box center [161, 289] width 74 height 5
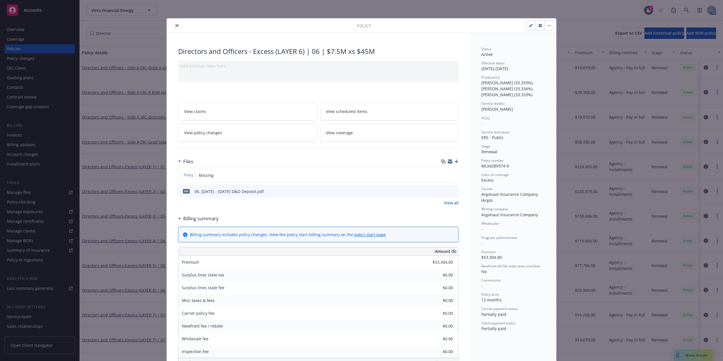
scroll to position [17, 0]
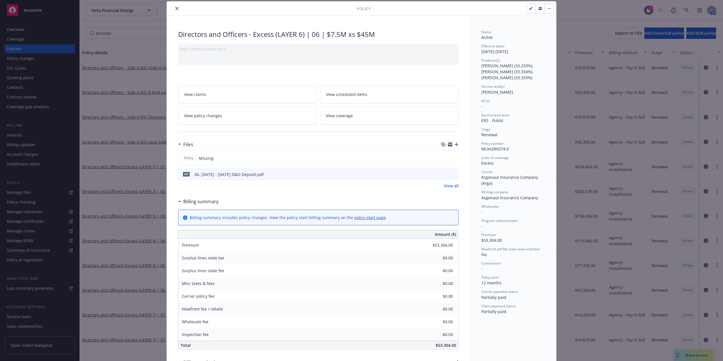
click at [451, 174] on icon "preview file" at bounding box center [453, 174] width 5 height 4
click at [451, 172] on button at bounding box center [453, 174] width 5 height 6
click at [491, 148] on span "MLX4289374-0" at bounding box center [495, 148] width 28 height 5
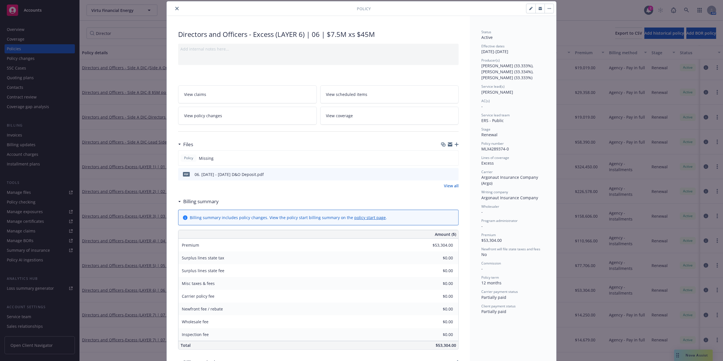
click at [174, 10] on button "close" at bounding box center [177, 8] width 7 height 7
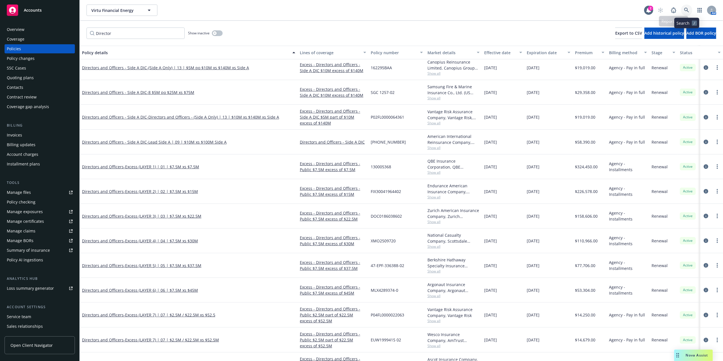
click at [683, 7] on link at bounding box center [686, 10] width 11 height 11
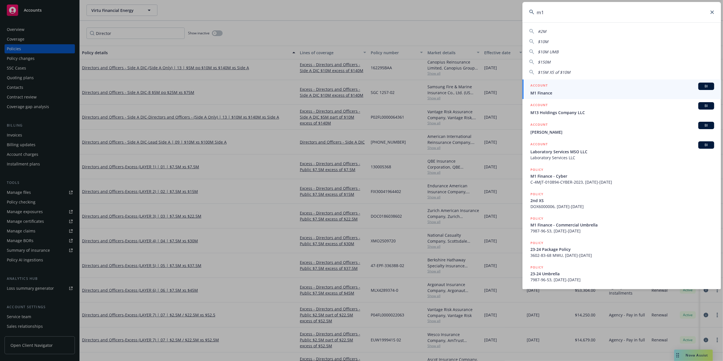
type input "m1"
click at [545, 91] on span "M1 Finance" at bounding box center [623, 93] width 184 height 6
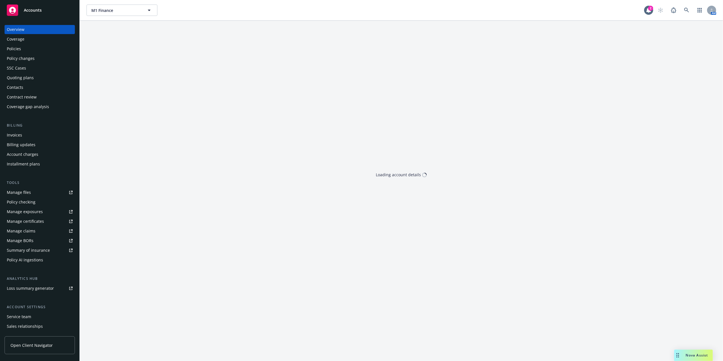
click at [23, 49] on div "Policies" at bounding box center [40, 48] width 66 height 9
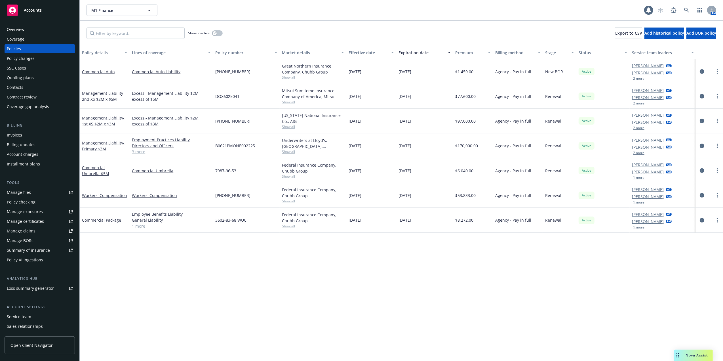
click at [18, 133] on div "Invoices" at bounding box center [14, 135] width 15 height 9
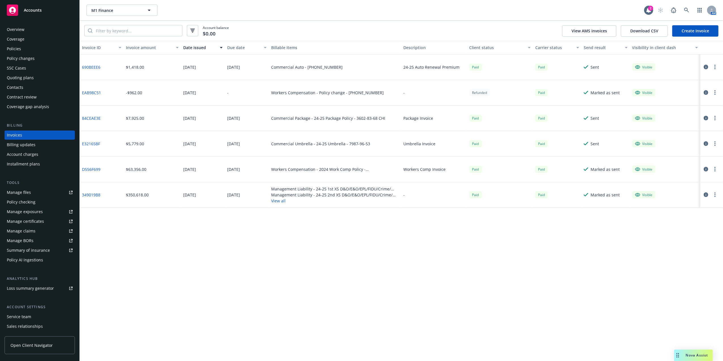
click at [20, 46] on div "Policies" at bounding box center [14, 48] width 14 height 9
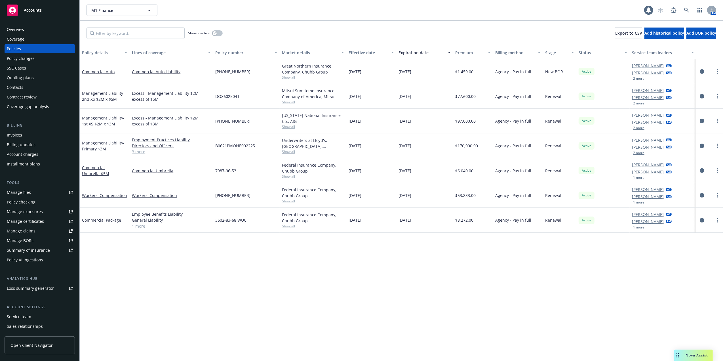
click at [418, 52] on div "Expiration date" at bounding box center [422, 53] width 46 height 6
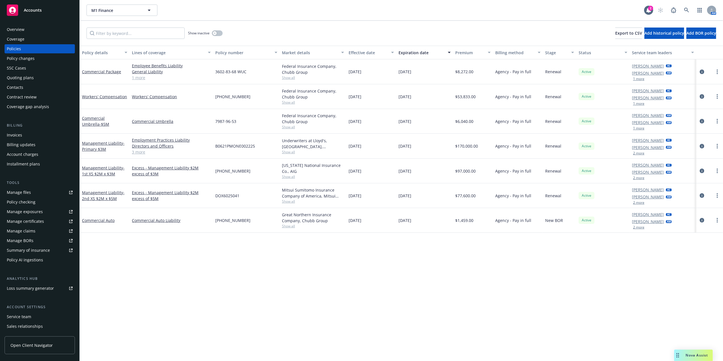
click at [33, 133] on div "Invoices" at bounding box center [40, 135] width 66 height 9
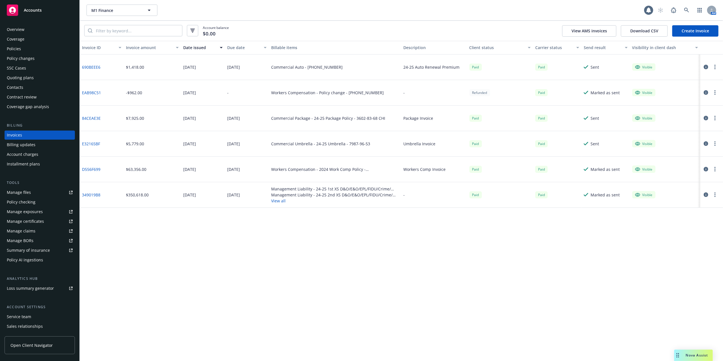
click at [702, 23] on div "Account balance $0.00 View AMS invoices Download CSV Create Invoice" at bounding box center [401, 31] width 643 height 20
click at [697, 31] on link "Create Invoice" at bounding box center [695, 30] width 46 height 11
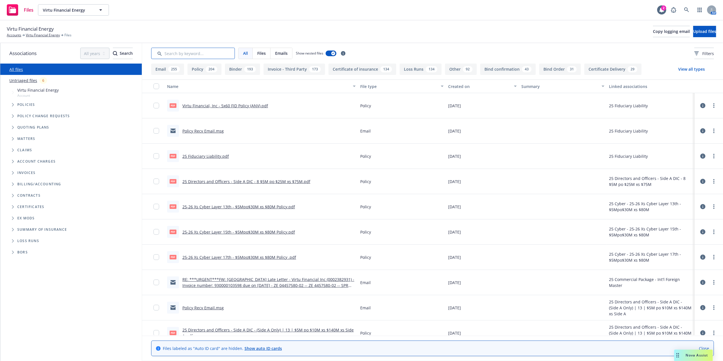
click at [209, 52] on input "Search by keyword..." at bounding box center [193, 53] width 84 height 11
click at [11, 106] on span "Tree Example" at bounding box center [12, 104] width 9 height 9
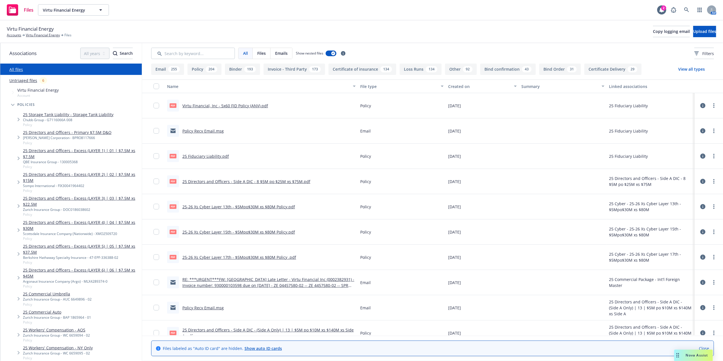
click at [13, 104] on icon "Tree Example" at bounding box center [12, 105] width 3 height 2
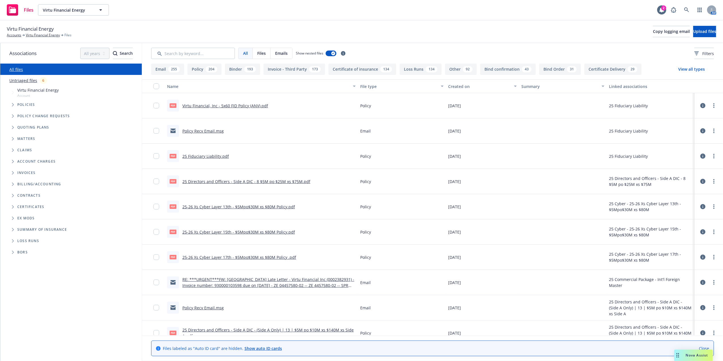
click at [245, 68] on div "193" at bounding box center [250, 69] width 12 height 6
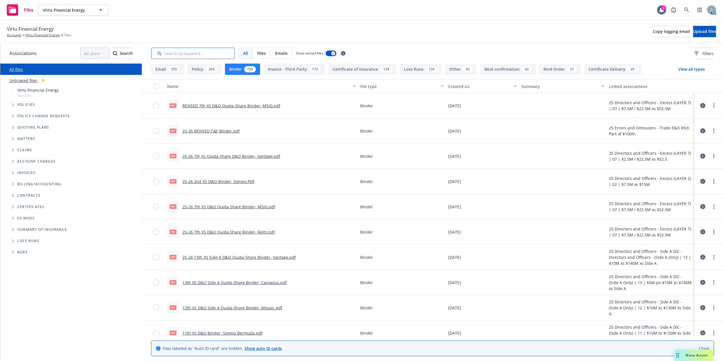
click at [188, 54] on input "Search by keyword..." at bounding box center [193, 53] width 84 height 11
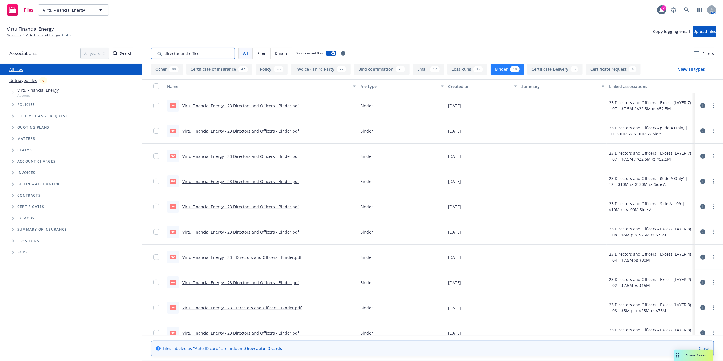
type input "director and officer"
click at [458, 83] on button "Created on" at bounding box center [482, 86] width 73 height 14
click at [26, 89] on span "Virtu Financial Energy" at bounding box center [37, 90] width 41 height 6
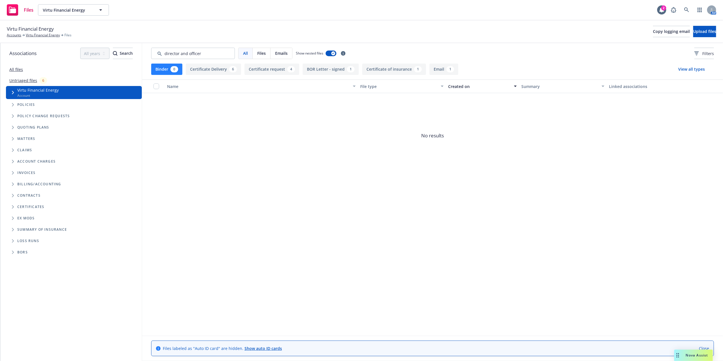
click at [12, 104] on icon "Tree Example" at bounding box center [13, 104] width 2 height 3
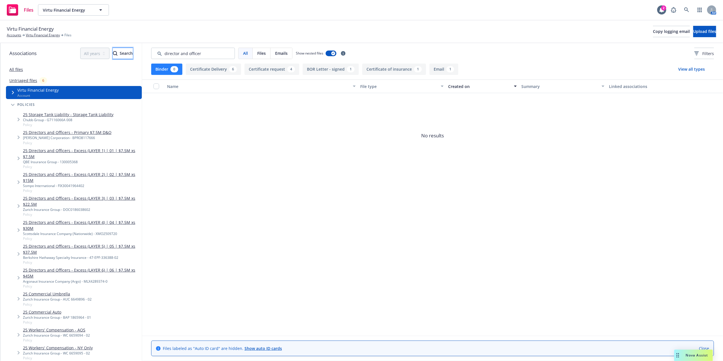
click at [113, 52] on div "Search" at bounding box center [123, 53] width 20 height 11
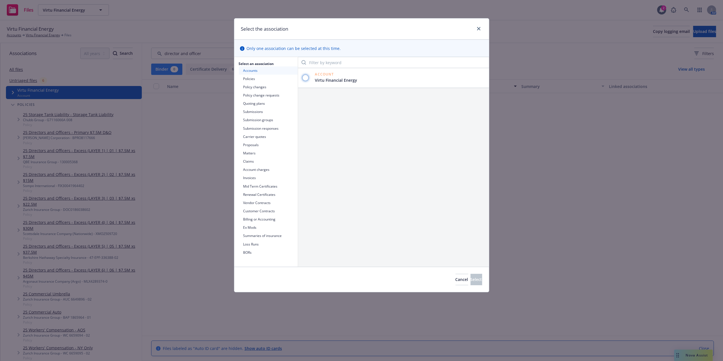
click at [303, 77] on input "radio" at bounding box center [306, 78] width 6 height 6
radio input "true"
click at [264, 77] on button "Policies" at bounding box center [268, 79] width 59 height 8
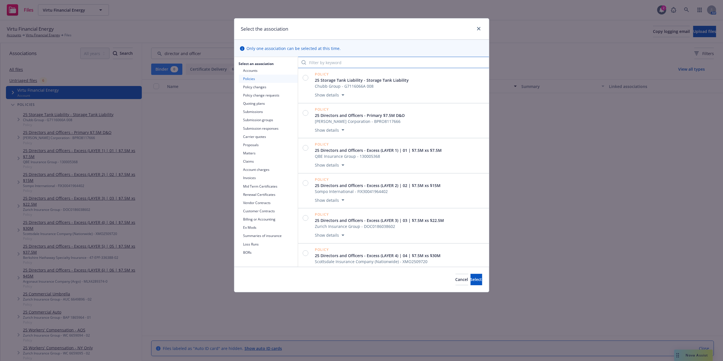
click at [330, 63] on input "Filter by keyword" at bounding box center [393, 62] width 191 height 11
type input "dire"
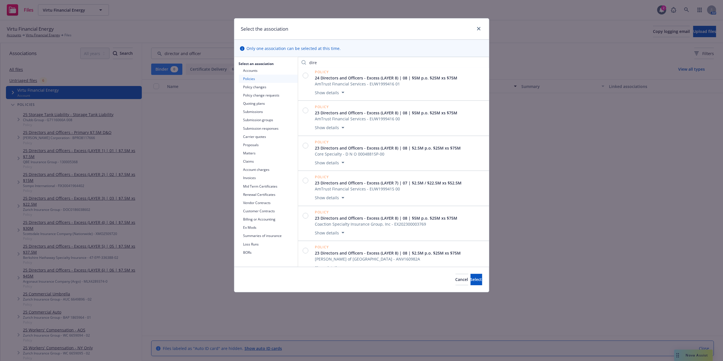
scroll to position [3003, 0]
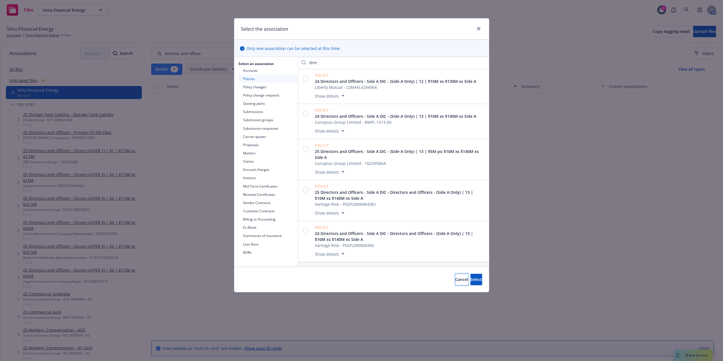
click at [456, 281] on span "Cancel" at bounding box center [462, 279] width 13 height 5
